Goal: Information Seeking & Learning: Learn about a topic

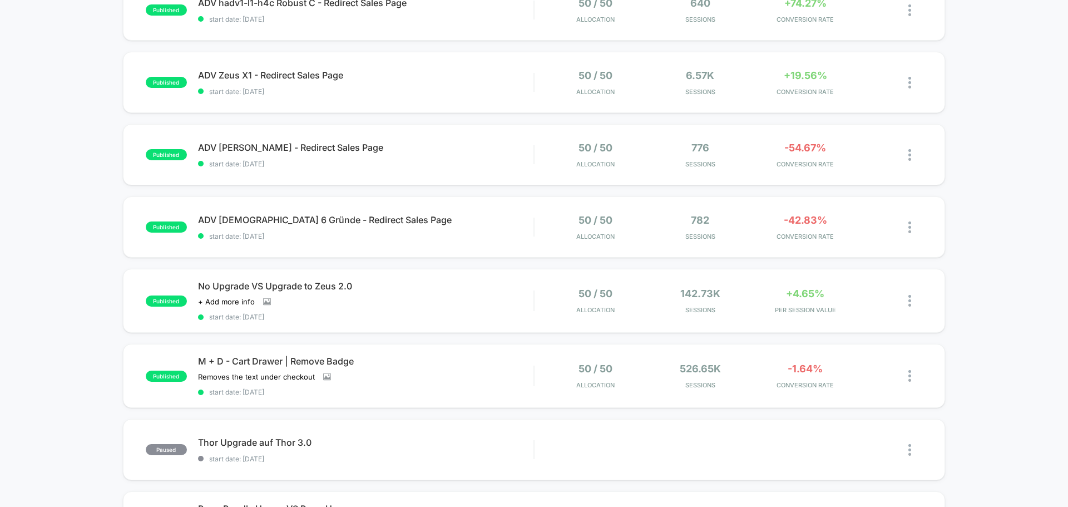
scroll to position [223, 0]
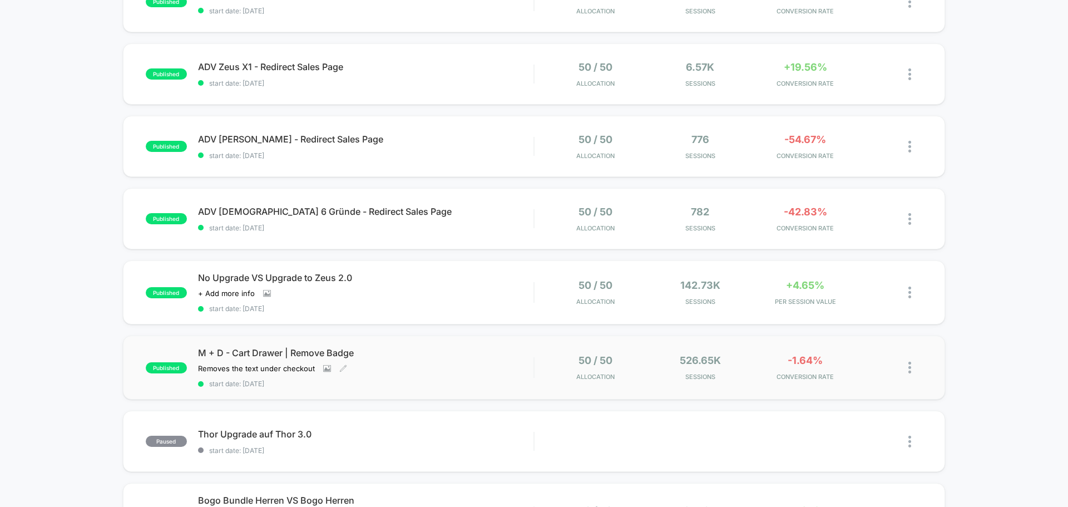
click at [422, 367] on div "Removes the text under checkout Click to view images Click to edit experience d…" at bounding box center [315, 368] width 235 height 9
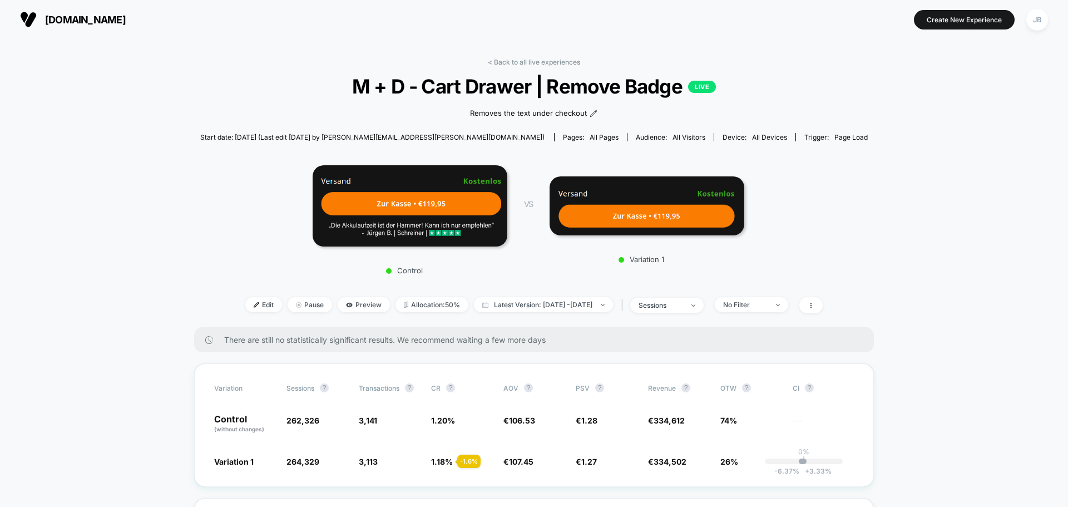
drag, startPoint x: 897, startPoint y: 348, endPoint x: 904, endPoint y: 165, distance: 183.2
